Goal: Information Seeking & Learning: Learn about a topic

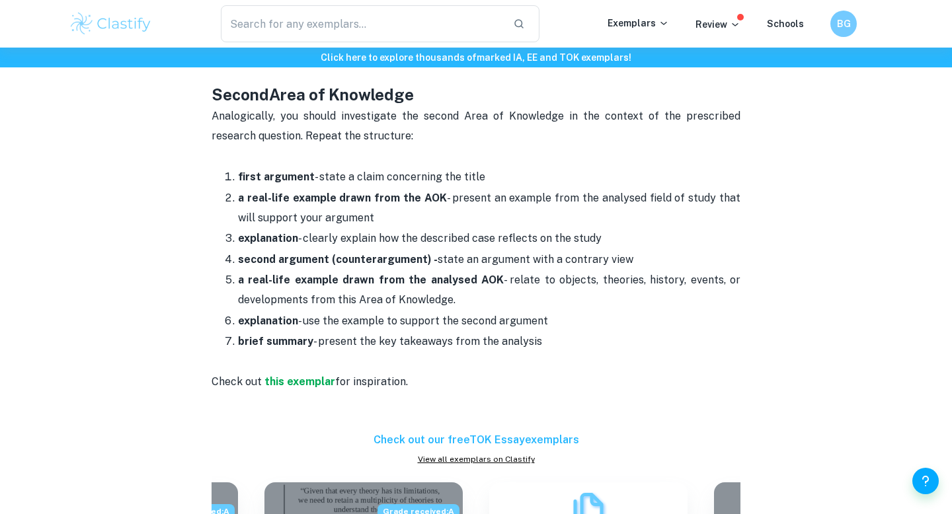
scroll to position [1178, 0]
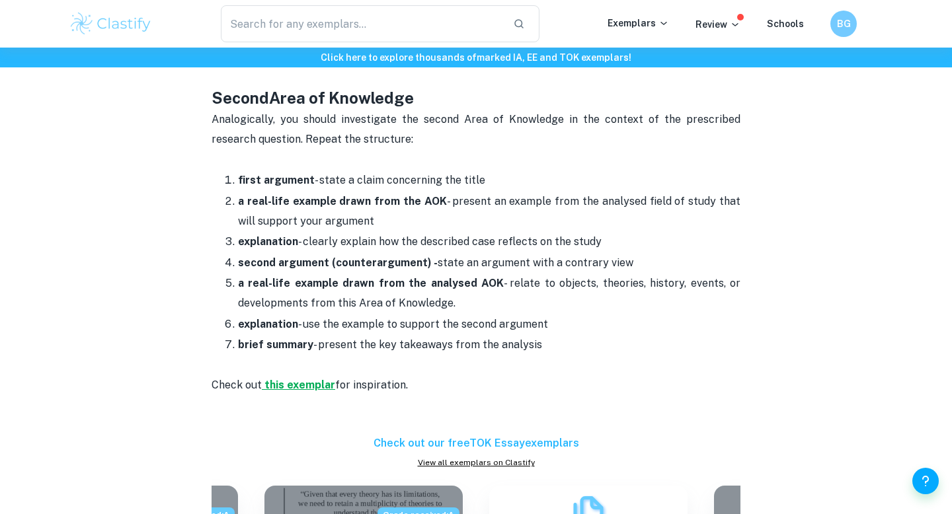
click at [292, 379] on strong "this exemplar" at bounding box center [299, 385] width 71 height 13
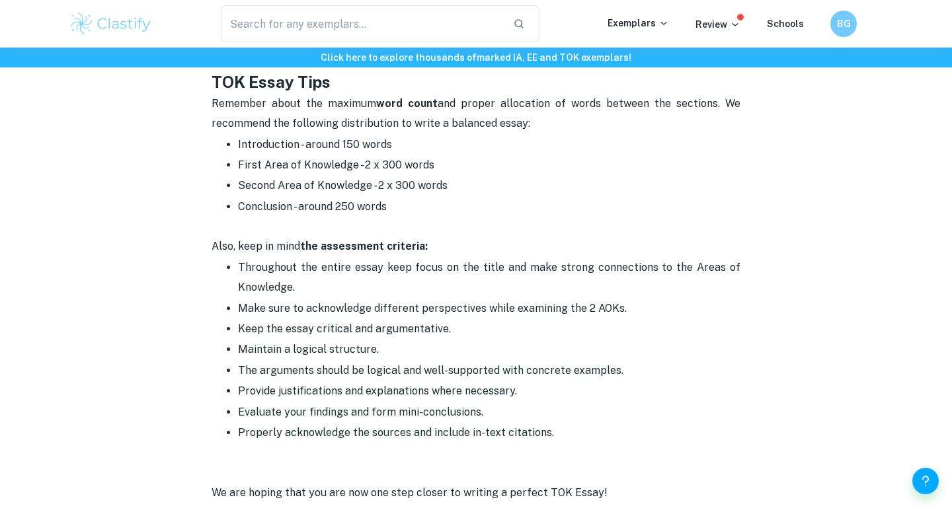
scroll to position [1921, 0]
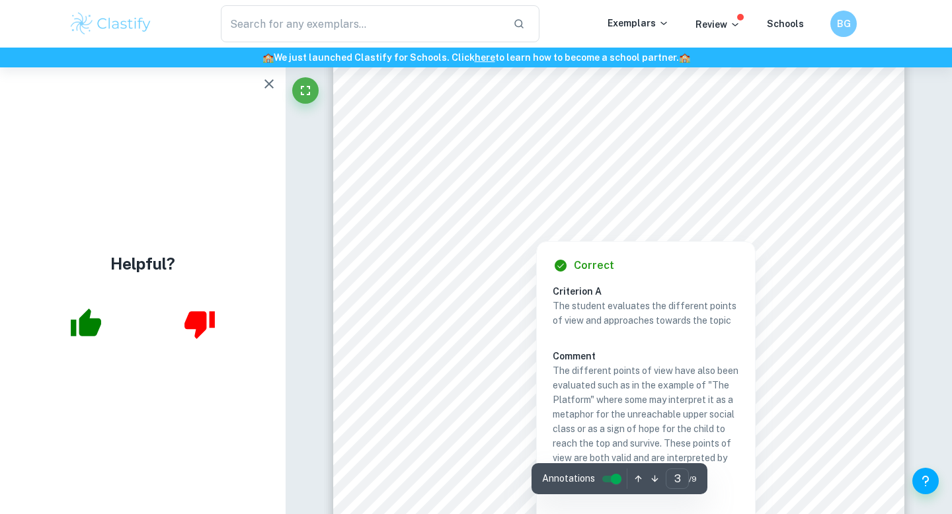
scroll to position [1635, 0]
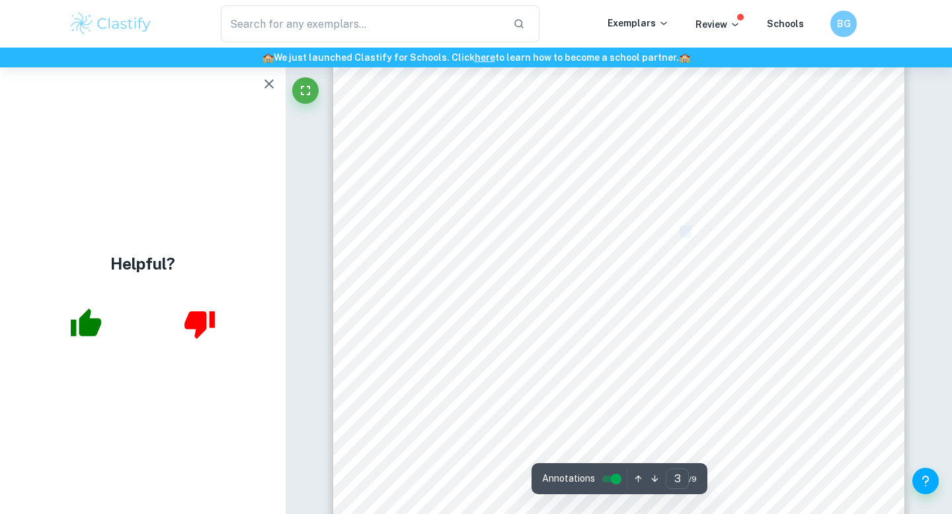
drag, startPoint x: 680, startPoint y: 232, endPoint x: 689, endPoint y: 233, distance: 9.3
click at [689, 233] on span "discussing how to find meaning in art is part of its purpose. That is probably …" at bounding box center [619, 232] width 436 height 11
click at [270, 87] on icon "button" at bounding box center [269, 84] width 16 height 16
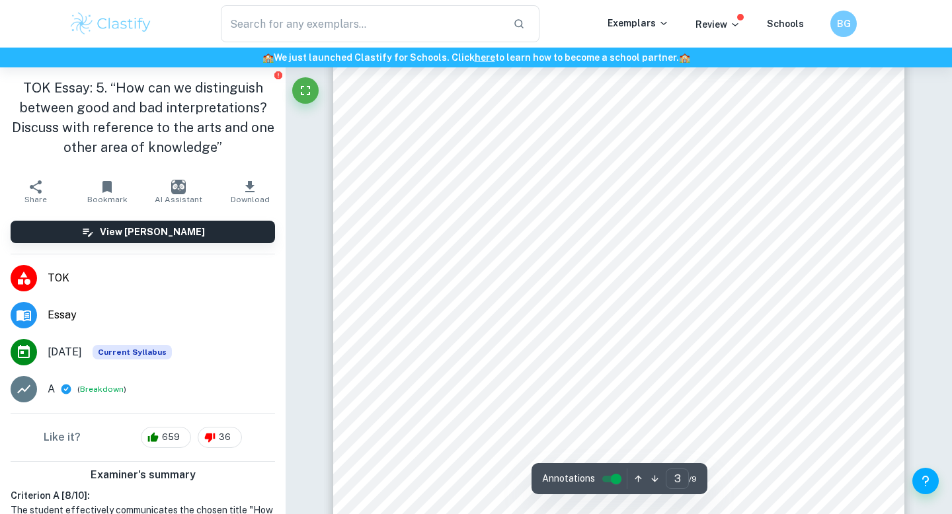
scroll to position [1841, 0]
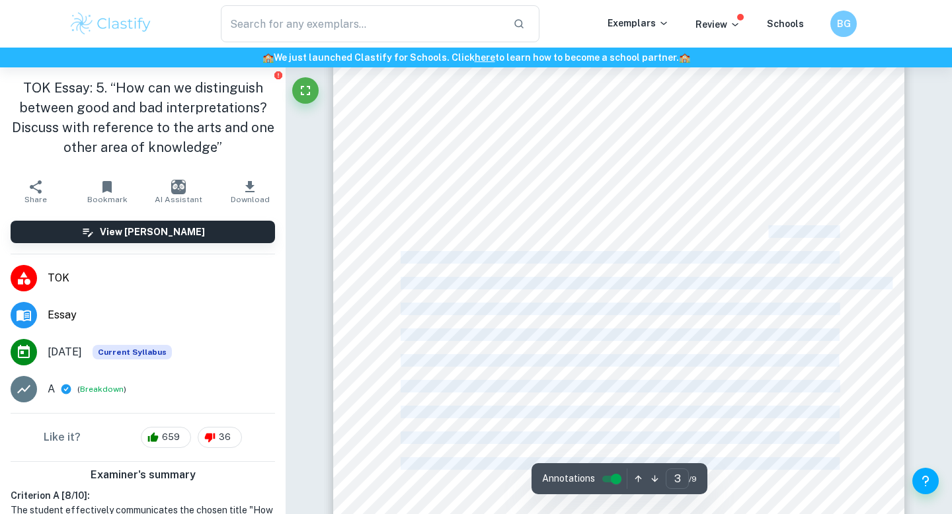
drag, startPoint x: 766, startPoint y: 237, endPoint x: 757, endPoint y: 299, distance: 62.8
click at [732, 299] on div "about a man in a dystopic prison. The ending is left to interpretation, and we …" at bounding box center [618, 192] width 571 height 739
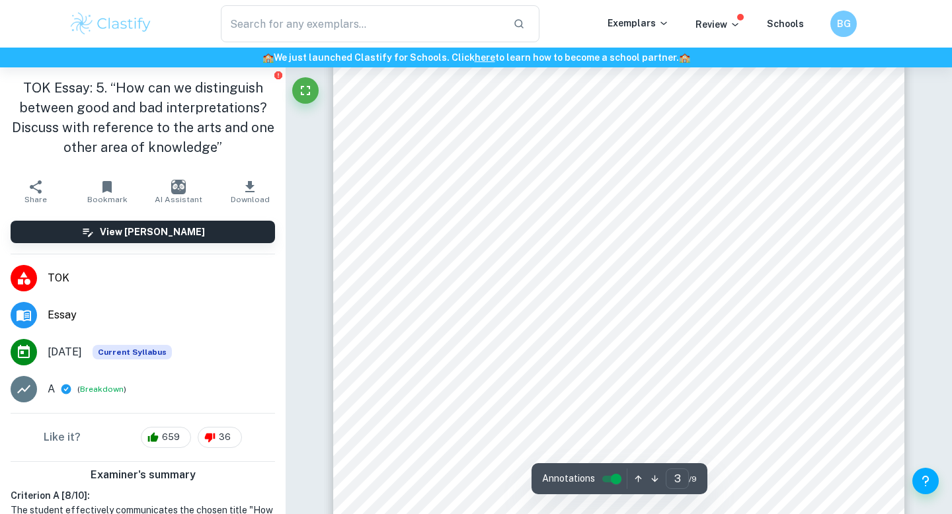
click at [766, 300] on div "about a man in a dystopic prison. The ending is left to interpretation, and we …" at bounding box center [618, 192] width 571 height 739
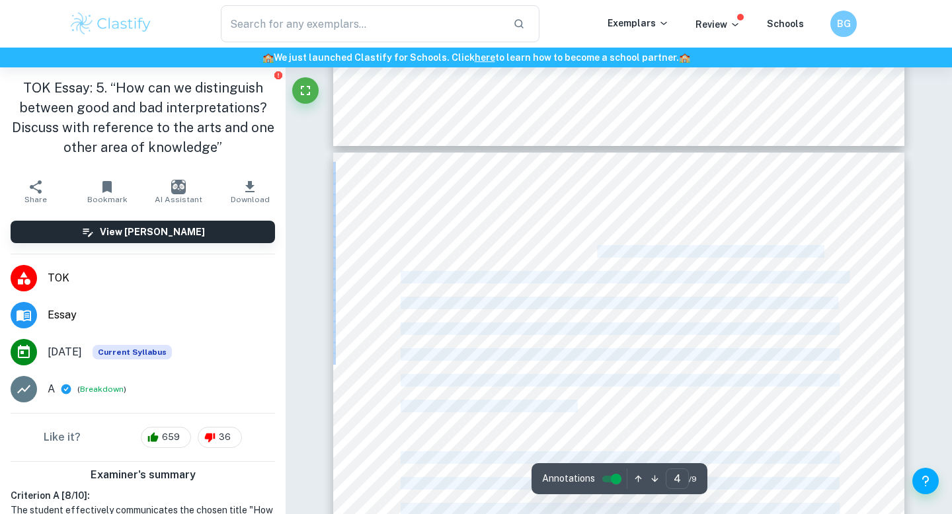
drag, startPoint x: 647, startPoint y: 249, endPoint x: 723, endPoint y: 259, distance: 77.4
click at [723, 259] on div "vandalism often have an interpretation where the message the artist intended to…" at bounding box center [618, 522] width 571 height 739
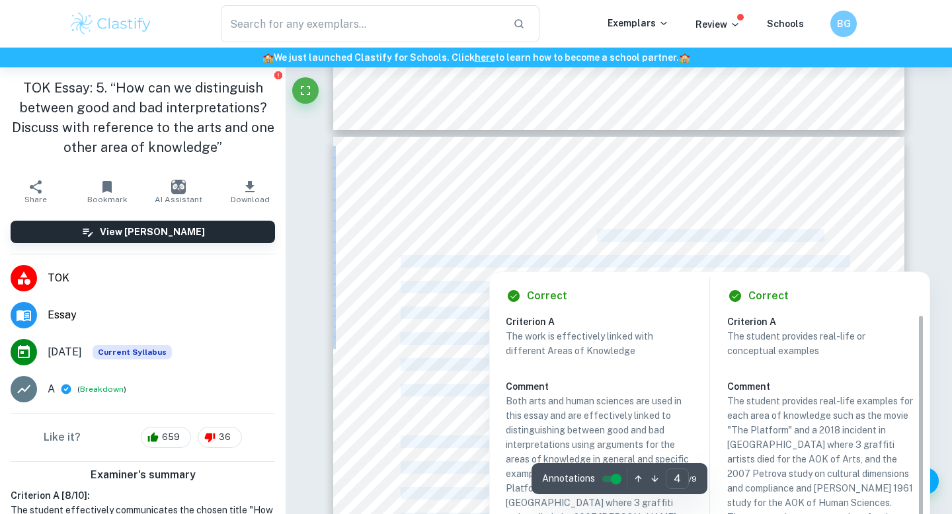
scroll to position [2274, 0]
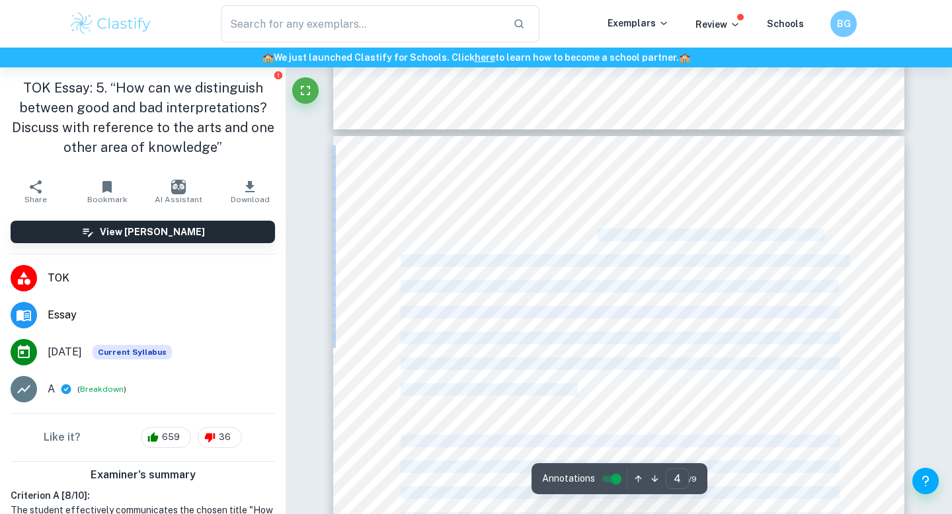
click at [734, 241] on span "translation as the art is seen as destruction. This is what happened in [DATE] …" at bounding box center [611, 235] width 420 height 11
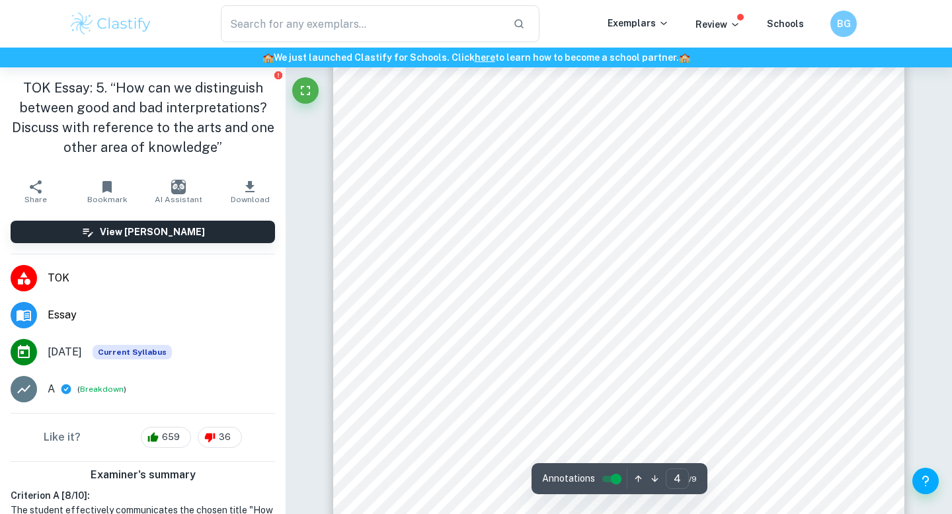
scroll to position [2379, 0]
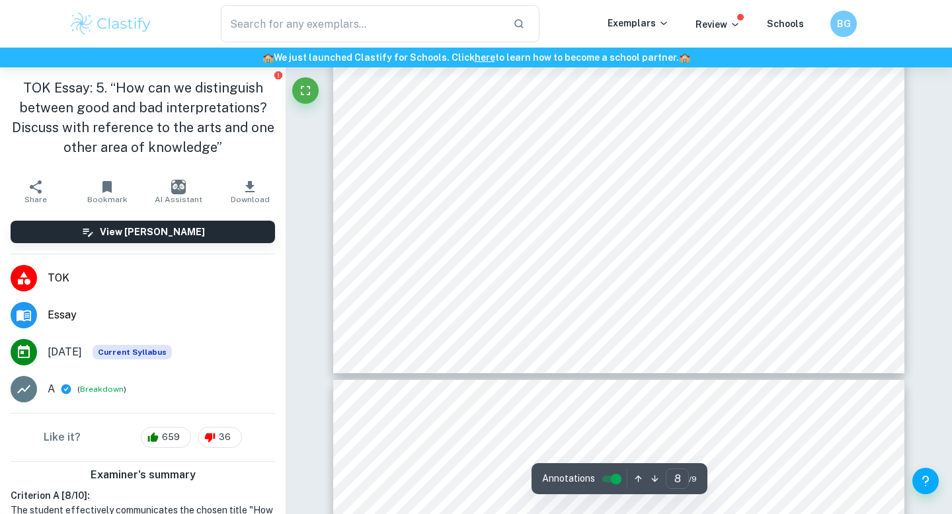
type input "9"
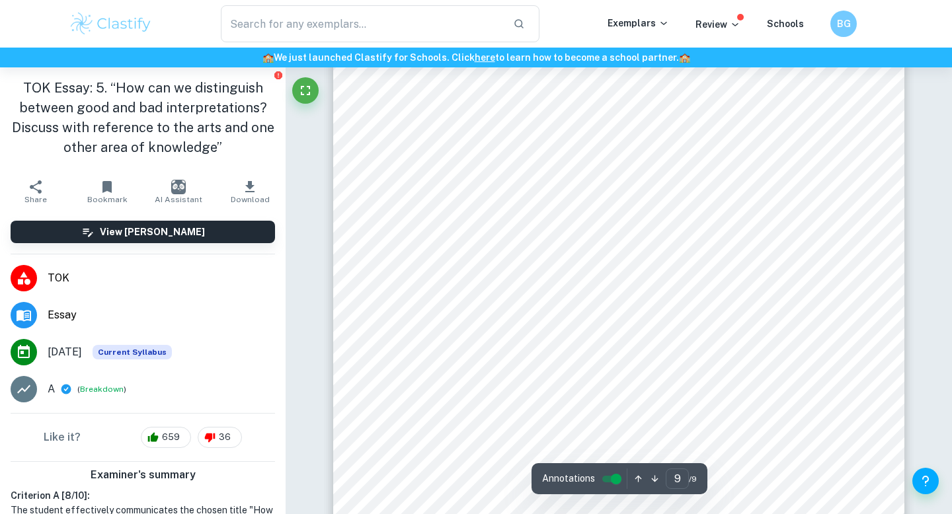
scroll to position [6122, 0]
drag, startPoint x: 737, startPoint y: 442, endPoint x: 838, endPoint y: 222, distance: 242.3
click at [737, 441] on div "[PERSON_NAME] (2016). Why Do People Hate Street Art? [online] The Odyssey Onlin…" at bounding box center [618, 386] width 571 height 739
